Goal: Task Accomplishment & Management: Use online tool/utility

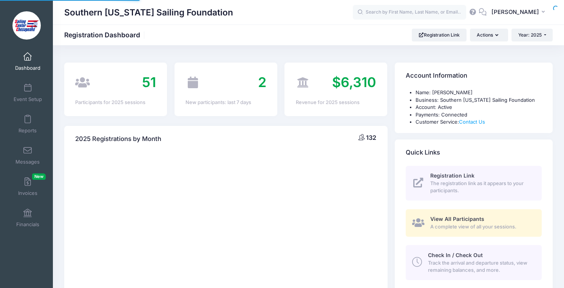
select select
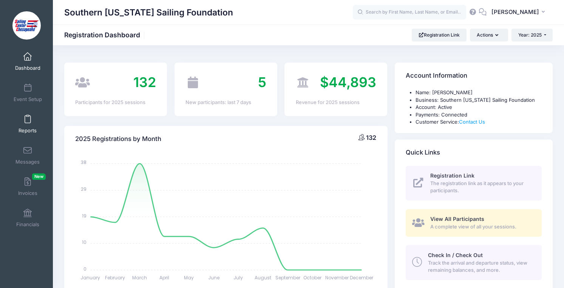
click at [31, 126] on link "Reports" at bounding box center [28, 124] width 36 height 26
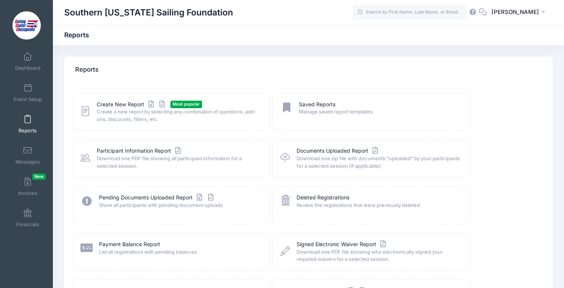
click at [102, 110] on span "Create a new report by selecting any combination of questions, add-ons, discoun…" at bounding box center [178, 115] width 163 height 15
click at [103, 106] on link "Create New Report" at bounding box center [132, 105] width 70 height 8
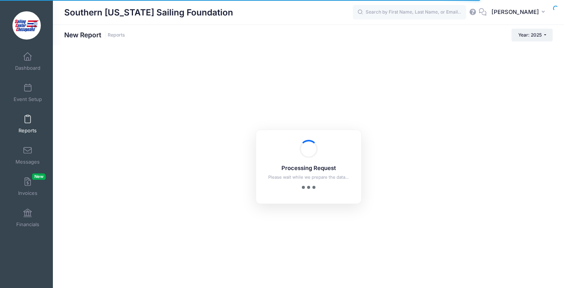
checkbox input "true"
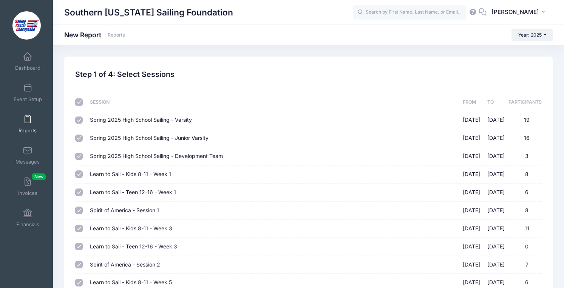
click at [80, 102] on input "checkbox" at bounding box center [79, 103] width 8 height 8
checkbox input "false"
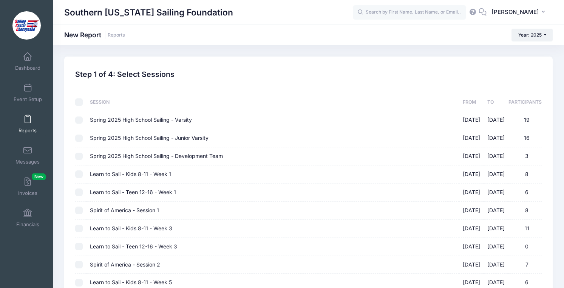
checkbox input "false"
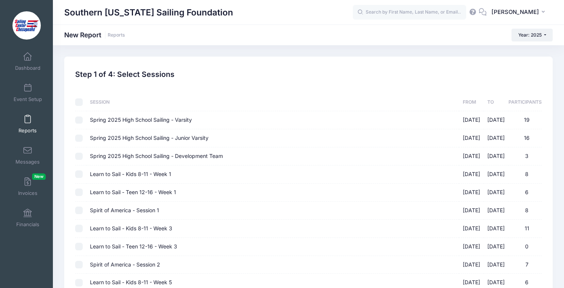
checkbox input "false"
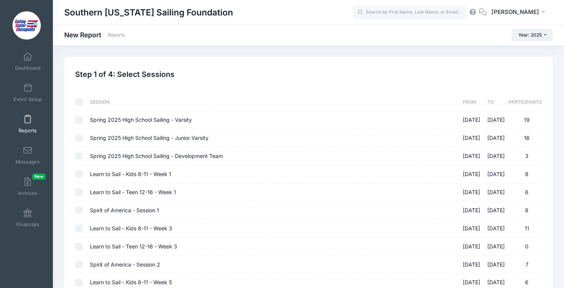
checkbox input "false"
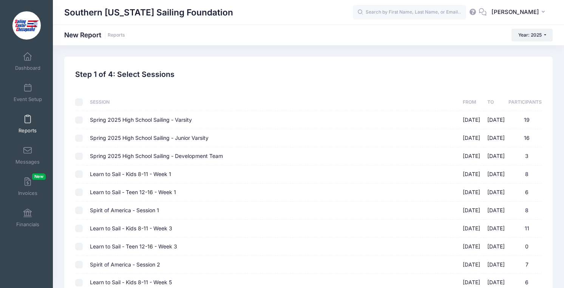
checkbox input "false"
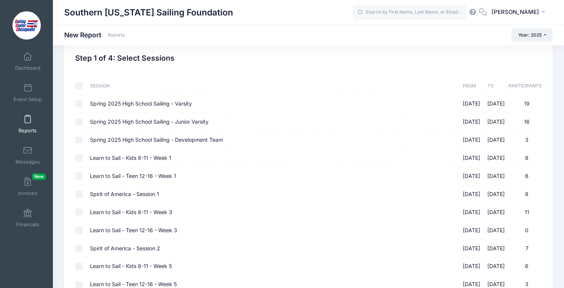
scroll to position [19, 0]
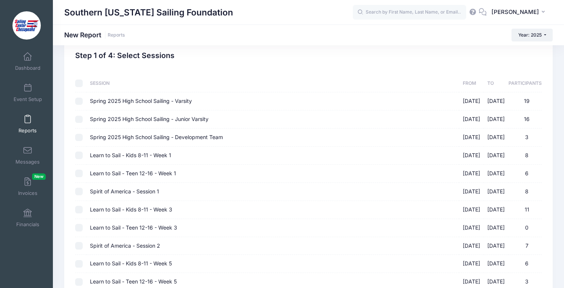
click at [77, 178] on td at bounding box center [80, 174] width 11 height 18
click at [80, 156] on input "Learn to Sail - Kids 8-11 - Week 1 06/16/2025 - 06/20/2025 8" at bounding box center [79, 156] width 8 height 8
checkbox input "true"
click at [80, 174] on input "Learn to Sail - Teen 12-16 - Week 1 06/16/2025 - 06/20/2025 6" at bounding box center [79, 174] width 8 height 8
checkbox input "true"
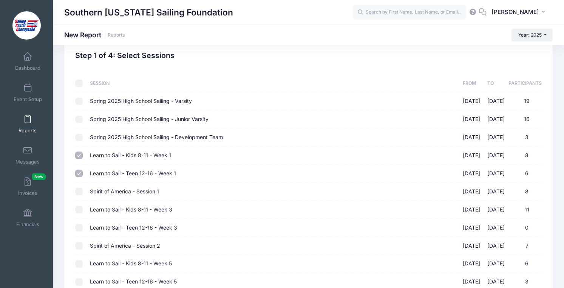
click at [80, 192] on input "Spirit of America - Session 1 06/23/2025 - 06/27/2025 8" at bounding box center [79, 192] width 8 height 8
checkbox input "true"
click at [80, 209] on input "Learn to Sail - Kids 8-11 - Week 3 06/30/2025 - 07/03/2025 11" at bounding box center [79, 210] width 8 height 8
checkbox input "true"
click at [80, 226] on input "Learn to Sail - Teen 12-16 - Week 3 06/30/2025 - 07/03/2025 0" at bounding box center [79, 228] width 8 height 8
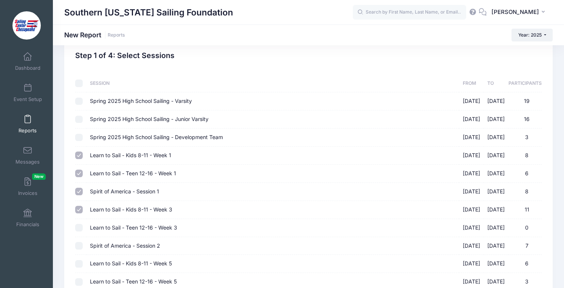
checkbox input "true"
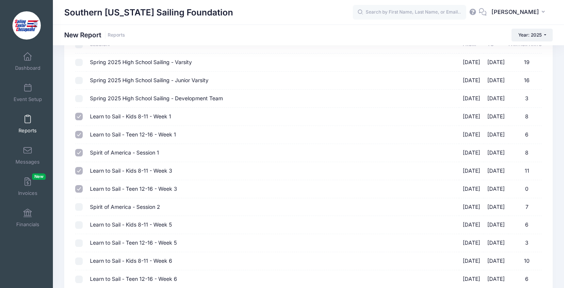
scroll to position [60, 0]
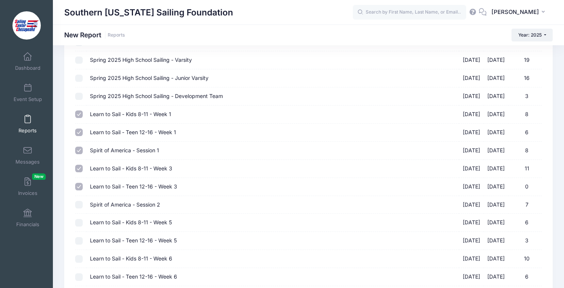
click at [80, 205] on input "Spirit of America - Session 2 07/07/2025 - 07/11/2025 7" at bounding box center [79, 205] width 8 height 8
checkbox input "true"
click at [80, 228] on td at bounding box center [80, 223] width 11 height 18
click at [80, 223] on input "Learn to Sail - Kids 8-11 - Week 5 07/14/2025 - 07/18/2025 6" at bounding box center [79, 223] width 8 height 8
checkbox input "true"
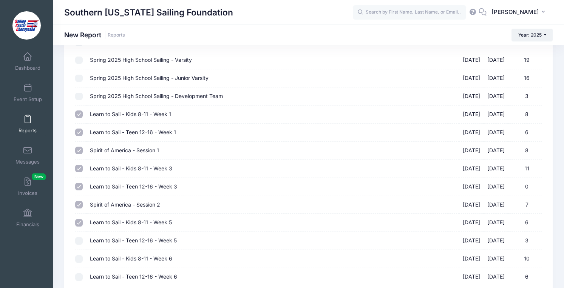
click at [80, 242] on input "Learn to Sail - Teen 12-16 - Week 5 07/14/2025 - 07/18/2025 3" at bounding box center [79, 241] width 8 height 8
checkbox input "true"
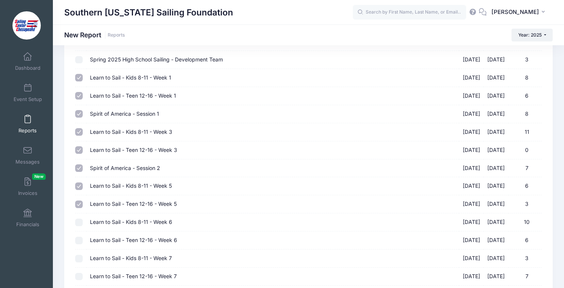
scroll to position [100, 0]
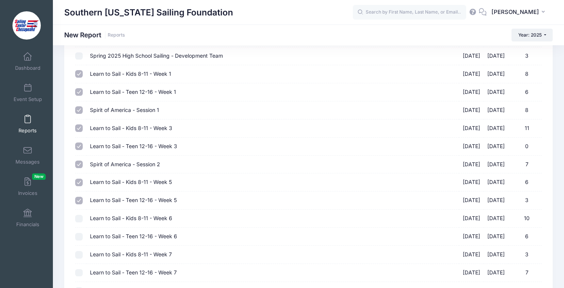
click at [79, 219] on input "Learn to Sail - Kids 8-11 - Week 6 07/21/2025 - 07/25/2025 10" at bounding box center [79, 219] width 8 height 8
checkbox input "true"
click at [79, 231] on td at bounding box center [80, 237] width 11 height 18
click at [79, 239] on input "Learn to Sail - Teen 12-16 - Week 6 07/21/2025 - 07/25/2025 6" at bounding box center [79, 237] width 8 height 8
checkbox input "true"
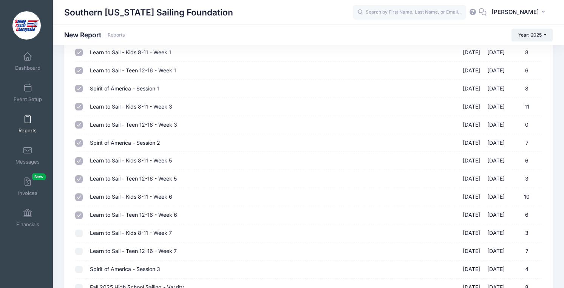
scroll to position [125, 0]
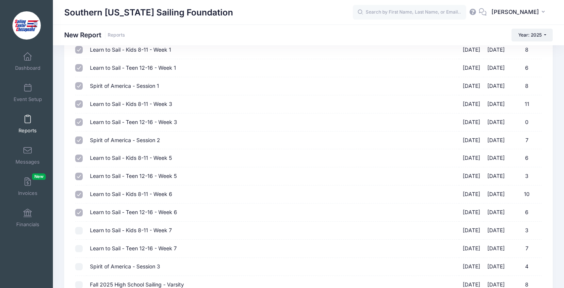
click at [79, 232] on input "Learn to Sail - Kids 8-11 - Week 7 07/28/2025 - 08/01/2025 3" at bounding box center [79, 231] width 8 height 8
checkbox input "true"
click at [79, 256] on td at bounding box center [80, 249] width 11 height 18
click at [79, 250] on input "Learn to Sail - Teen 12-16 - Week 7 07/28/2025 - 08/01/2025 7" at bounding box center [79, 249] width 8 height 8
checkbox input "true"
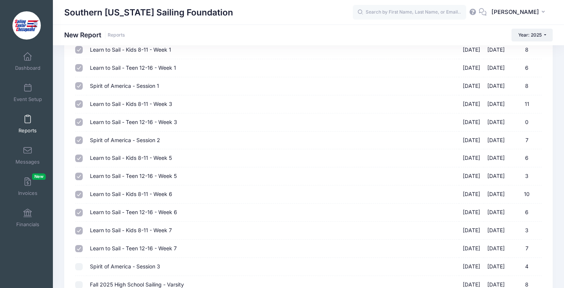
click at [79, 267] on input "Spirit of America - Session 3 08/04/2025 - 08/08/2025 4" at bounding box center [79, 267] width 8 height 8
checkbox input "true"
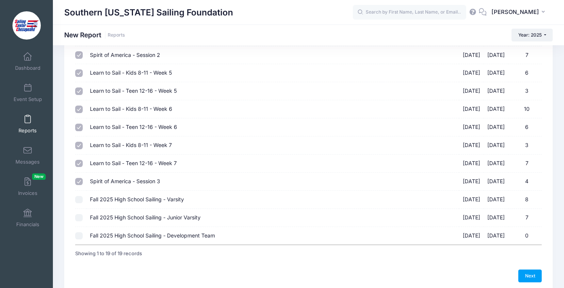
scroll to position [214, 0]
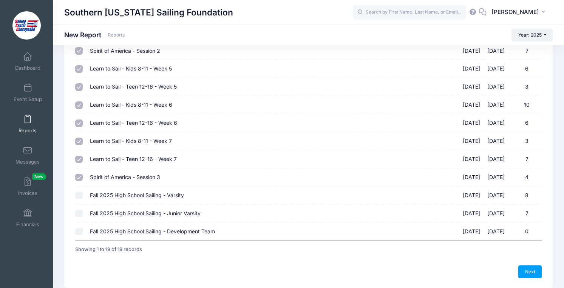
click at [545, 274] on div "Previous Next Step 1 of 4: Select Sessions 1 Select Sessions 2 Select Informati…" at bounding box center [308, 66] width 488 height 446
click at [533, 272] on link "Next" at bounding box center [529, 272] width 23 height 13
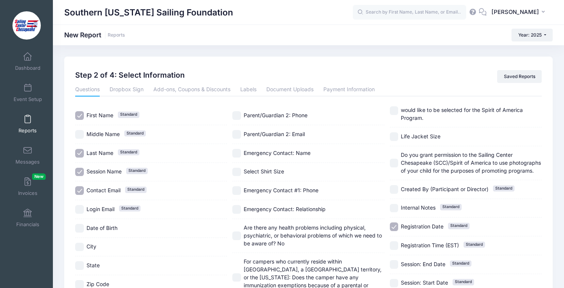
click at [113, 229] on span "Date of Birth" at bounding box center [101, 228] width 31 height 6
checkbox input "true"
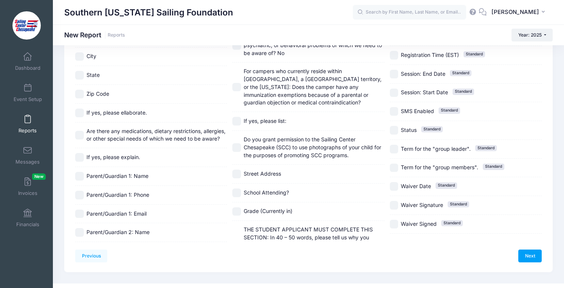
scroll to position [194, 0]
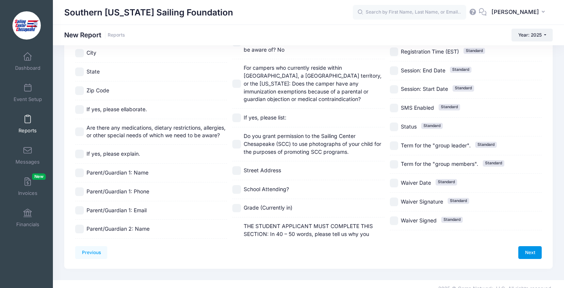
click at [520, 253] on link "Next" at bounding box center [529, 252] width 23 height 13
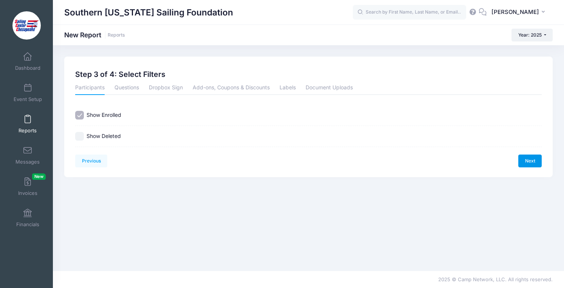
click at [536, 161] on link "Next" at bounding box center [529, 161] width 23 height 13
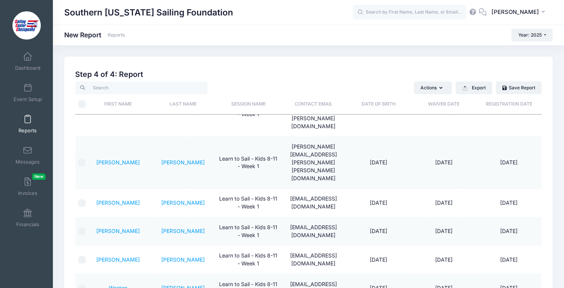
scroll to position [65, 0]
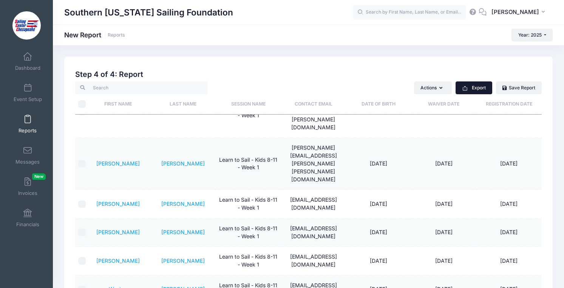
click at [481, 86] on button "Export" at bounding box center [473, 88] width 37 height 13
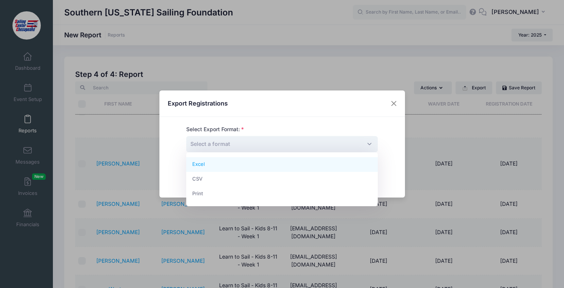
click at [338, 147] on span "Select a format" at bounding box center [281, 144] width 191 height 16
drag, startPoint x: 313, startPoint y: 174, endPoint x: 313, endPoint y: 167, distance: 6.8
select select "excel"
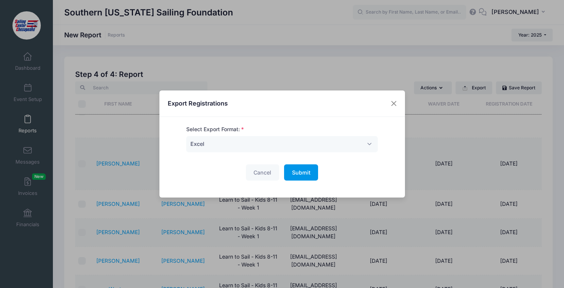
click at [307, 168] on button "Submit Please wait..." at bounding box center [301, 173] width 34 height 16
